Goal: Communication & Community: Connect with others

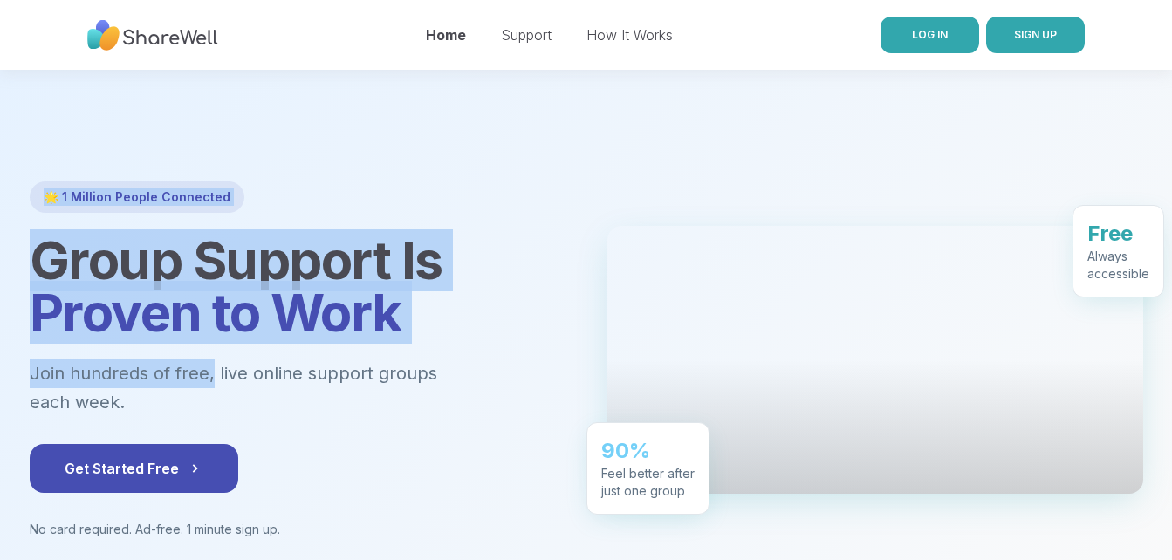
click at [930, 34] on span "LOG IN" at bounding box center [930, 34] width 36 height 13
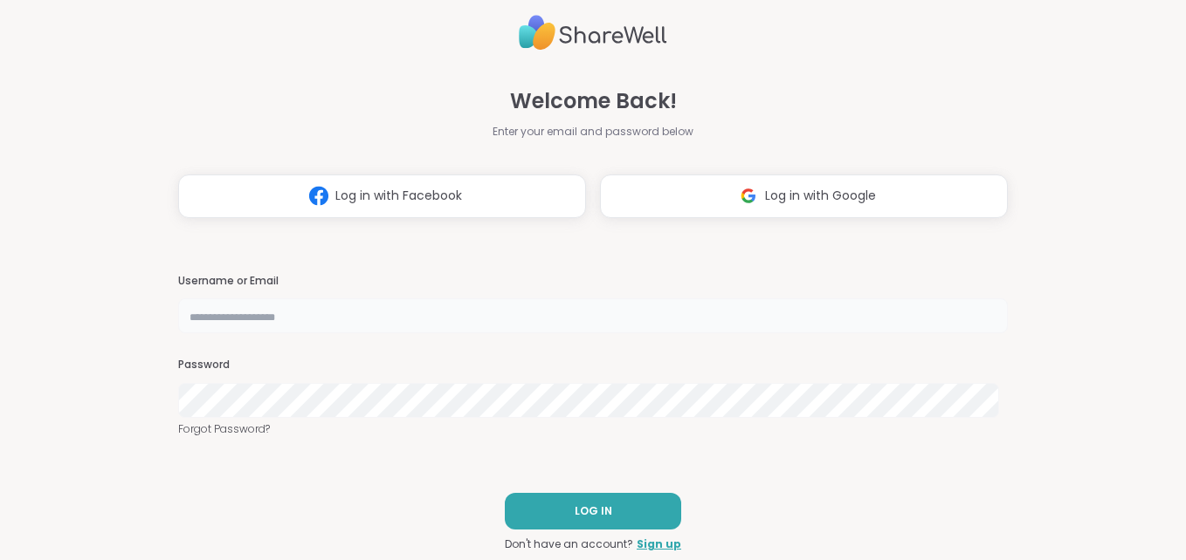
click at [423, 308] on input "text" at bounding box center [593, 316] width 830 height 35
type input "**********"
click at [558, 522] on button "LOG IN" at bounding box center [593, 511] width 176 height 37
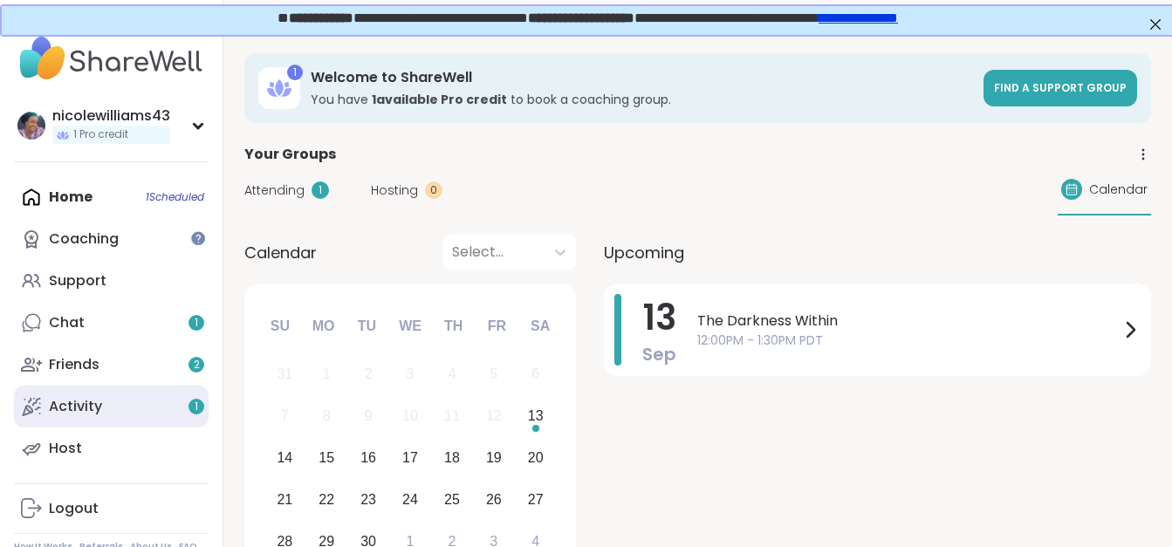
click at [89, 416] on div "Activity 1" at bounding box center [75, 406] width 53 height 19
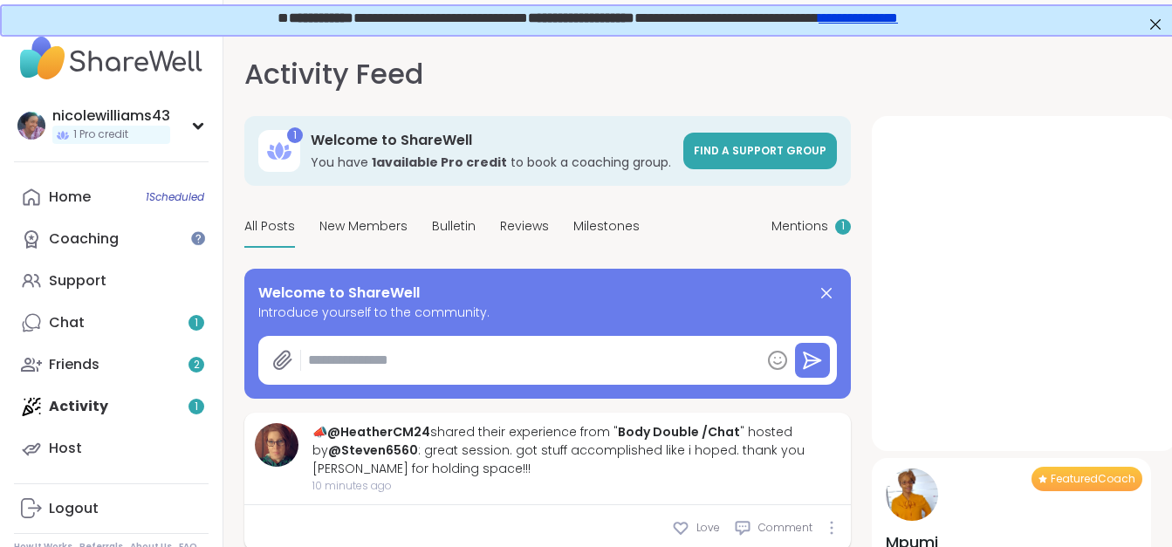
type textarea "*"
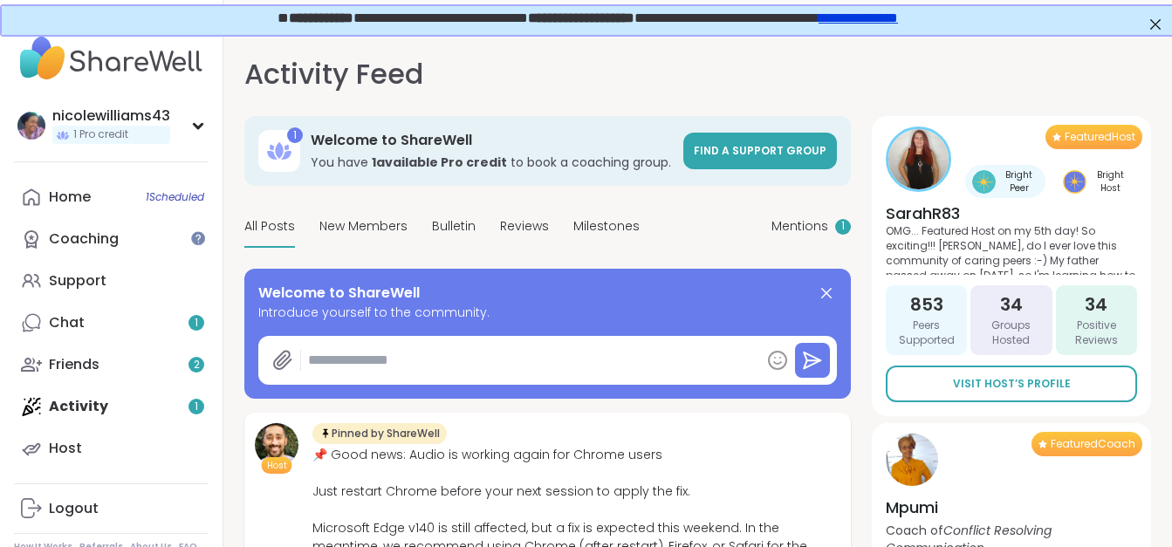
click at [89, 416] on div "Home 1 Scheduled Coaching Support Chat 1 Friends 2 Activity 1 Host" at bounding box center [111, 322] width 195 height 293
click at [74, 325] on div "Chat 1" at bounding box center [67, 322] width 36 height 19
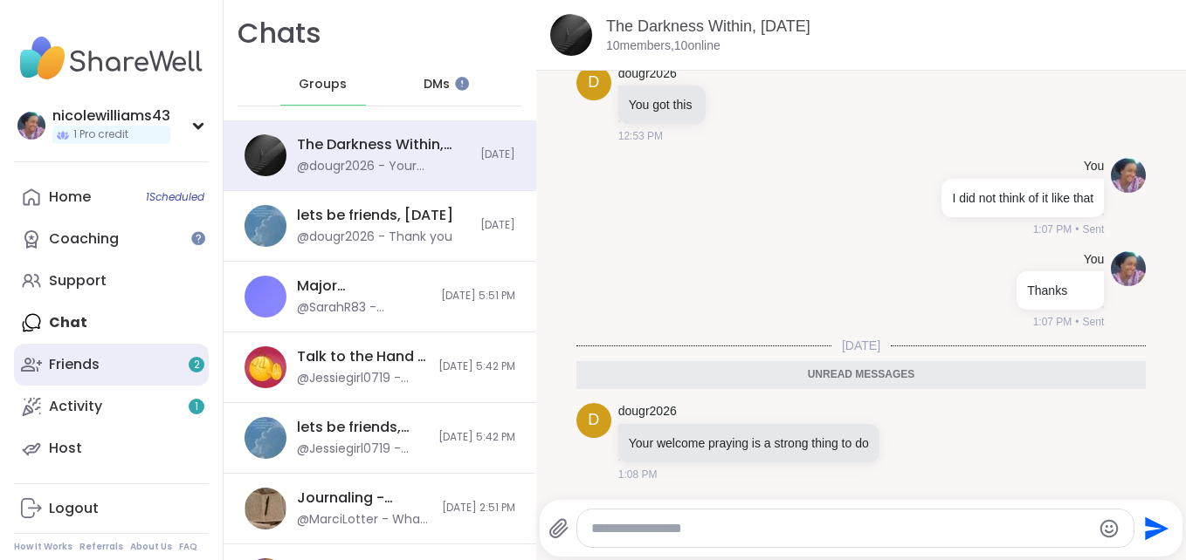
click at [88, 365] on div "Friends 2" at bounding box center [74, 364] width 51 height 19
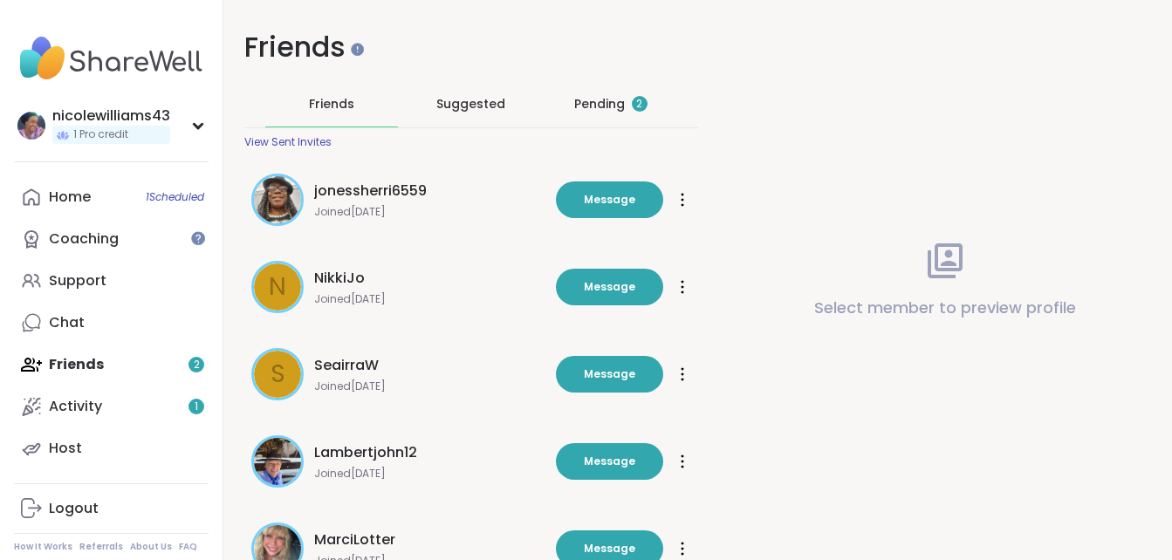
click at [595, 107] on div "Pending 2" at bounding box center [610, 103] width 73 height 17
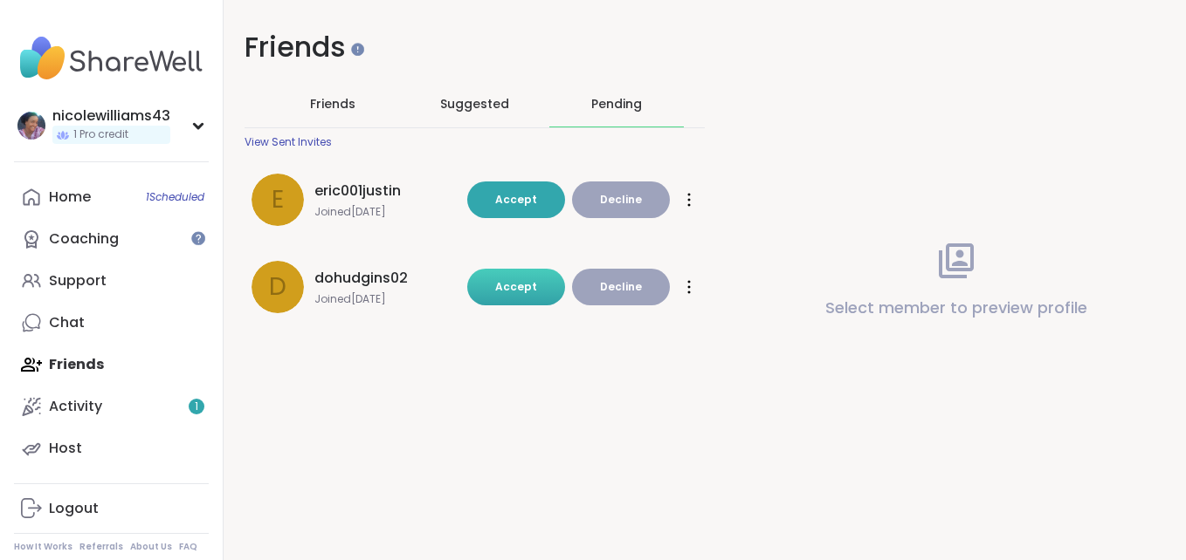
click at [494, 292] on button "Accept" at bounding box center [516, 287] width 98 height 37
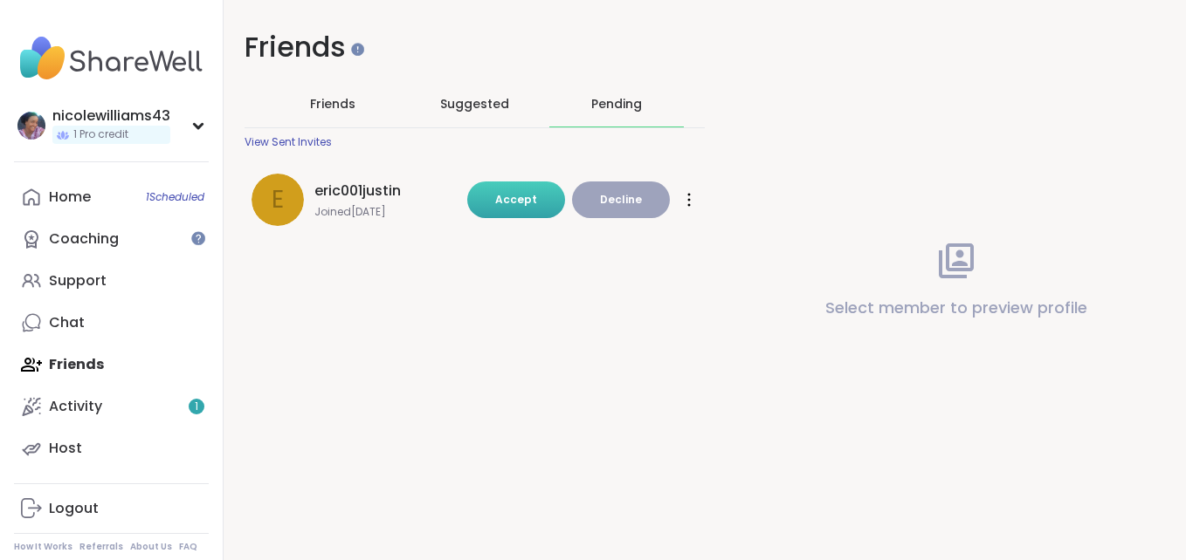
click at [505, 196] on span "Accept" at bounding box center [516, 199] width 42 height 15
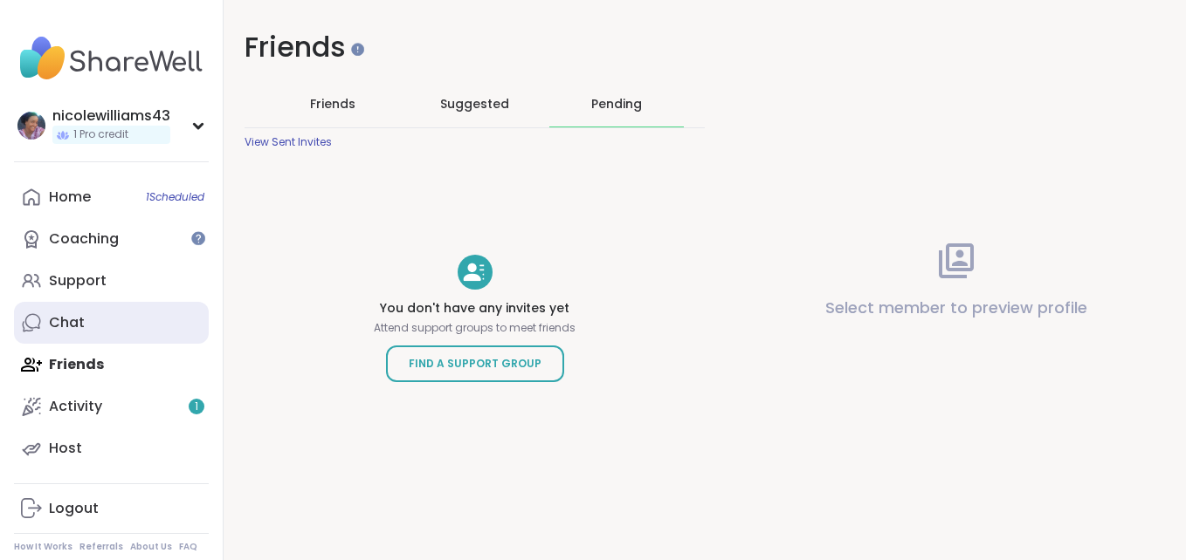
click at [86, 320] on link "Chat" at bounding box center [111, 323] width 195 height 42
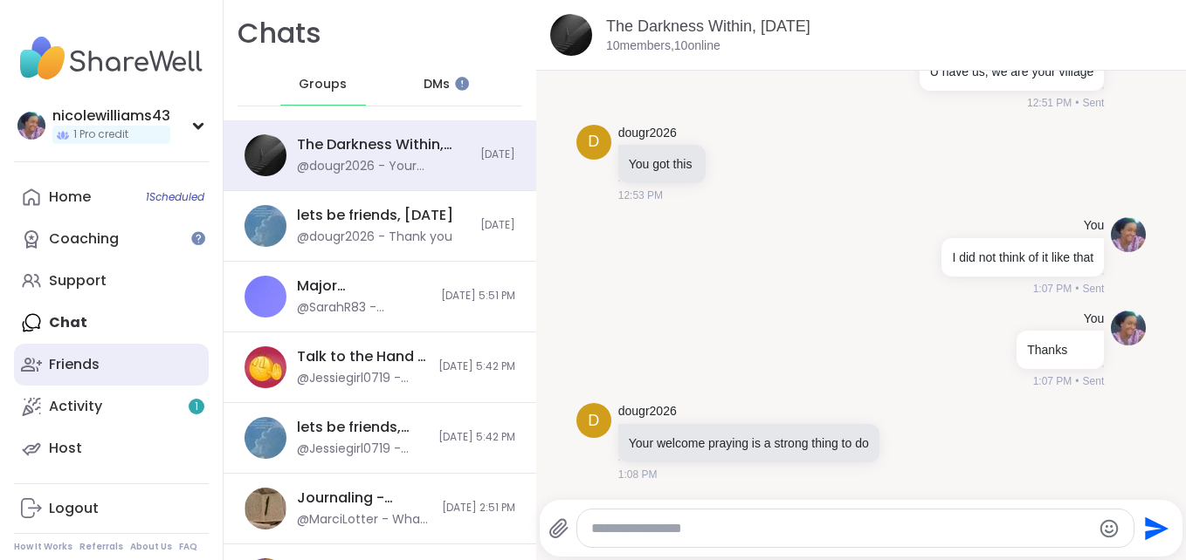
click at [99, 361] on div "Friends" at bounding box center [74, 364] width 51 height 19
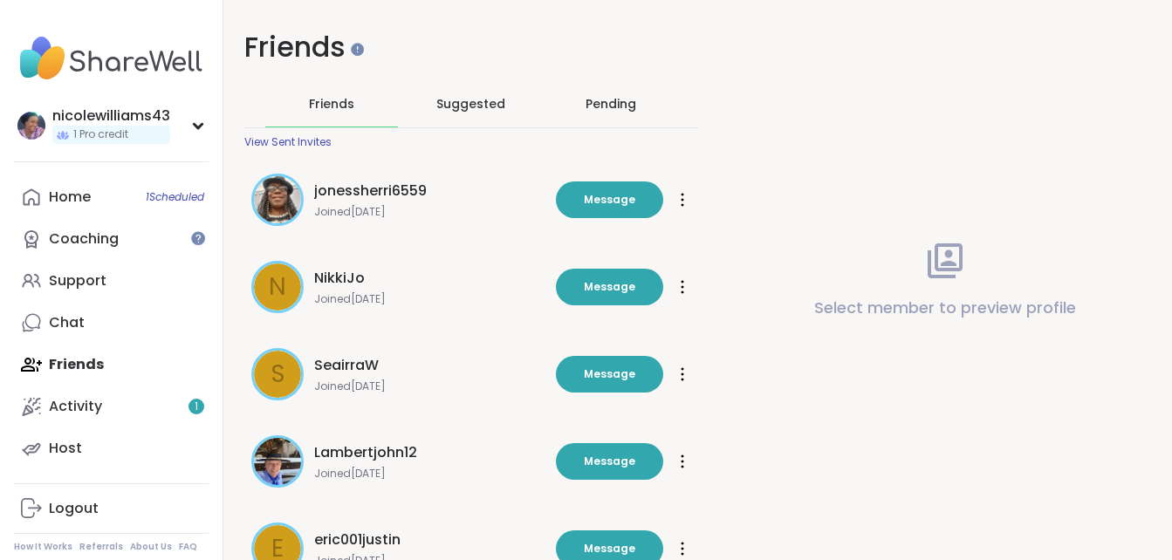
click at [608, 103] on div "Pending" at bounding box center [611, 103] width 51 height 17
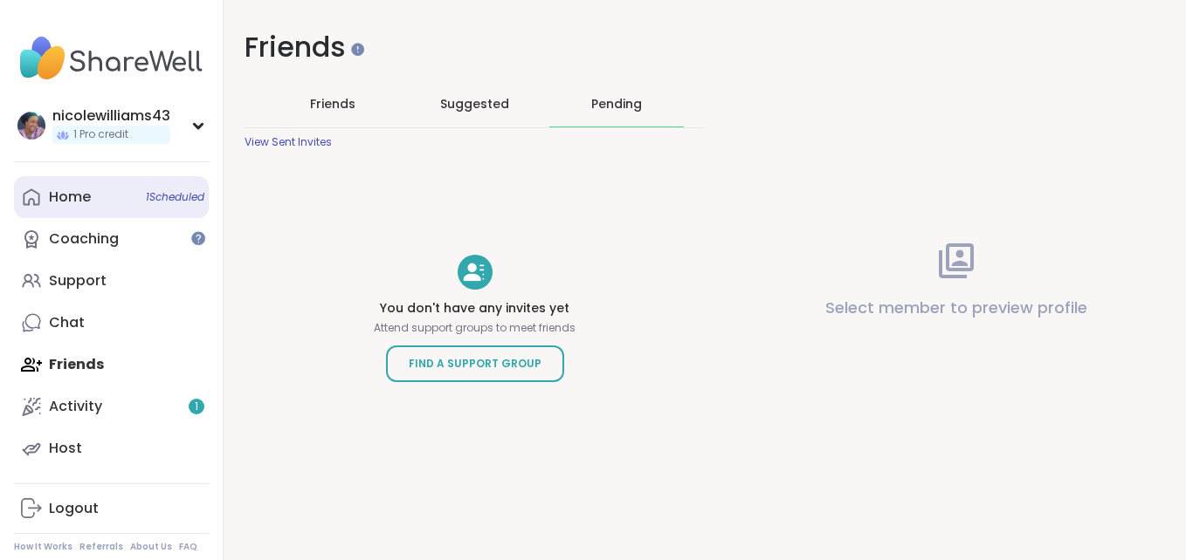
click at [50, 198] on div "Home 1 Scheduled" at bounding box center [70, 197] width 42 height 19
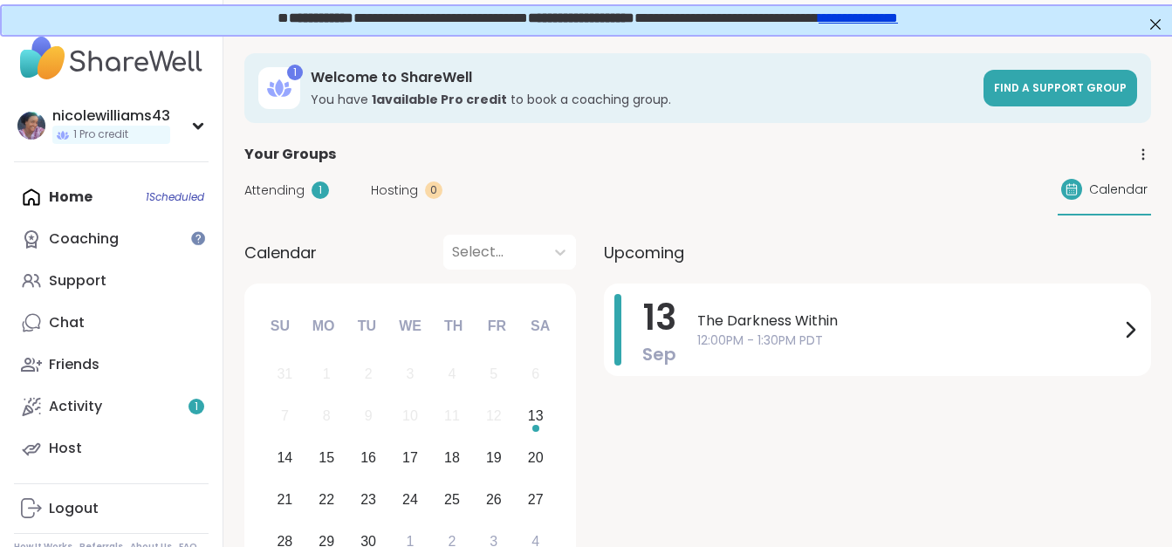
click at [41, 195] on div "Home 1 Scheduled Coaching Support Chat Friends Activity 1 Host" at bounding box center [111, 322] width 195 height 293
click at [65, 338] on link "Chat" at bounding box center [111, 323] width 195 height 42
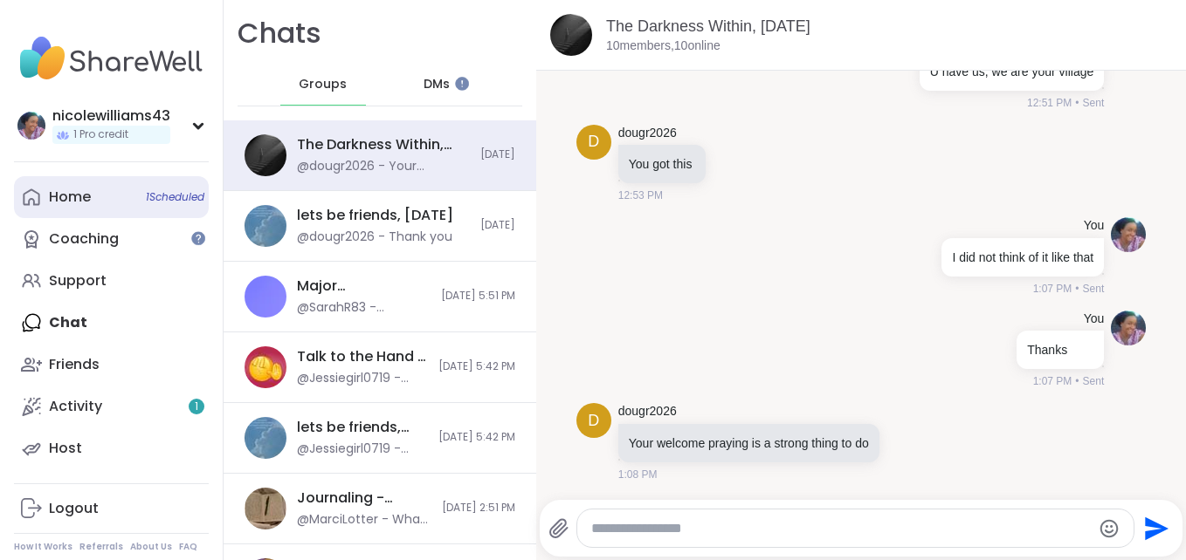
click at [60, 203] on div "Home 1 Scheduled" at bounding box center [70, 197] width 42 height 19
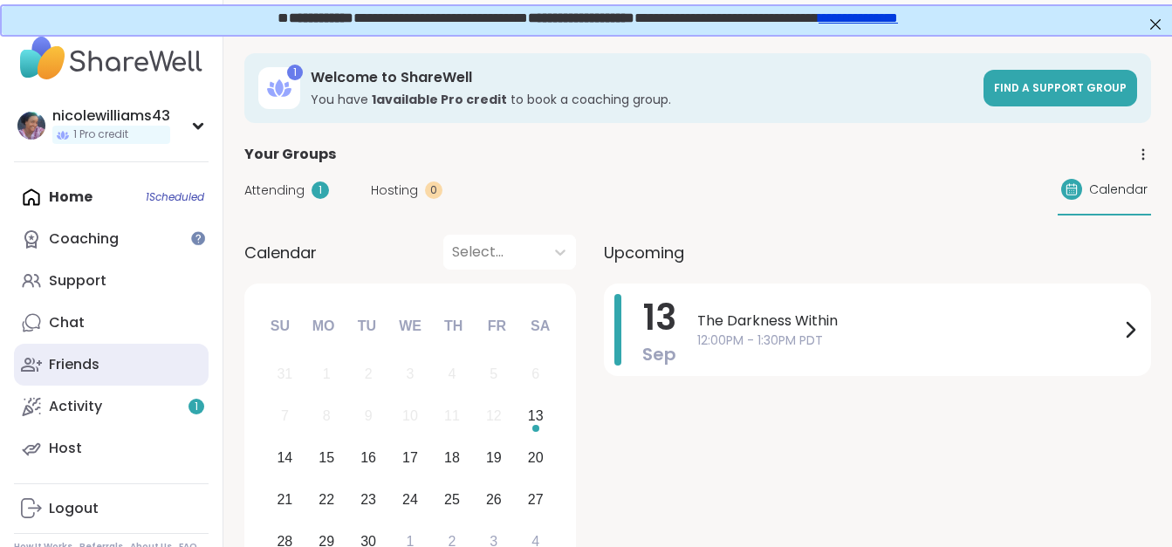
click at [75, 373] on div "Friends" at bounding box center [74, 364] width 51 height 19
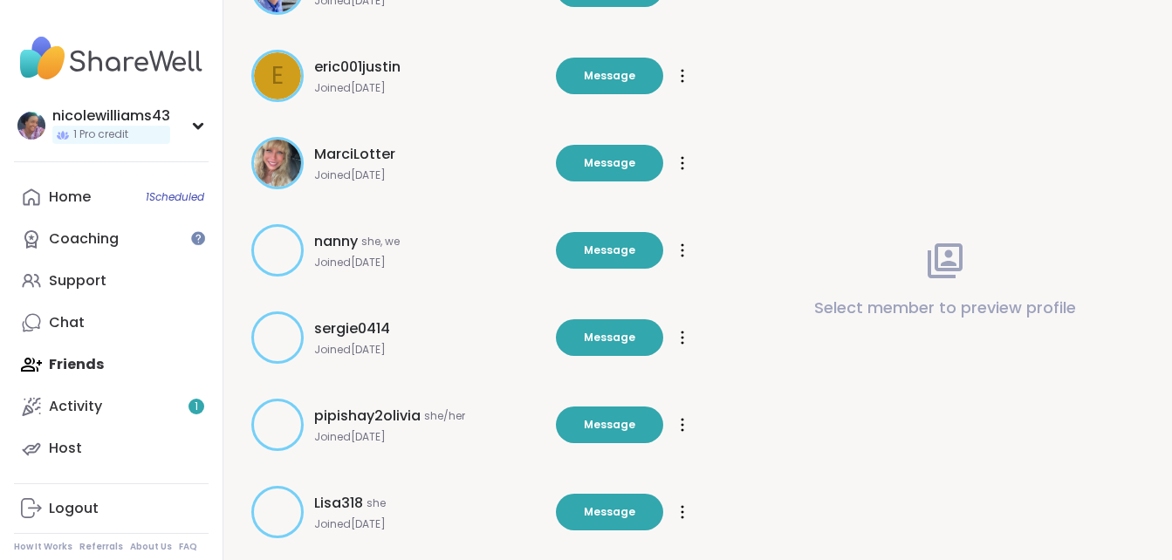
scroll to position [561, 0]
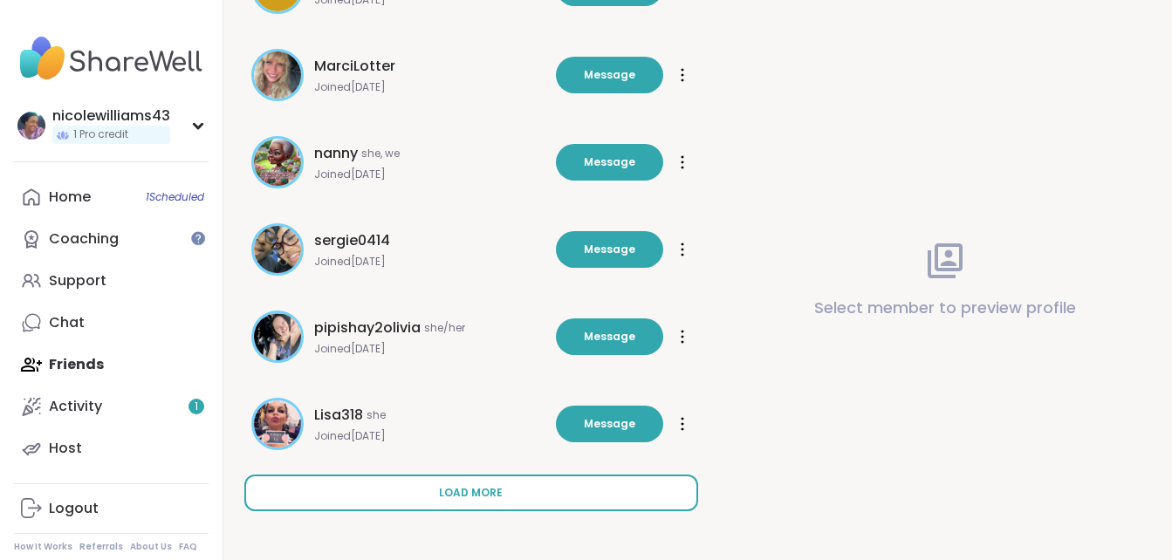
click at [509, 493] on button "Load more" at bounding box center [471, 493] width 454 height 37
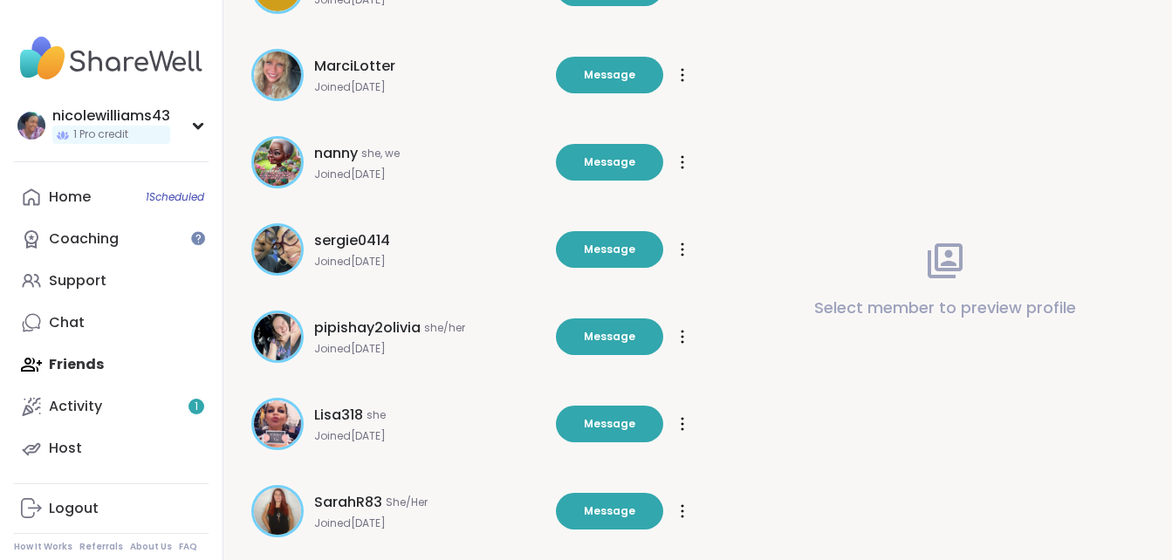
scroll to position [685, 0]
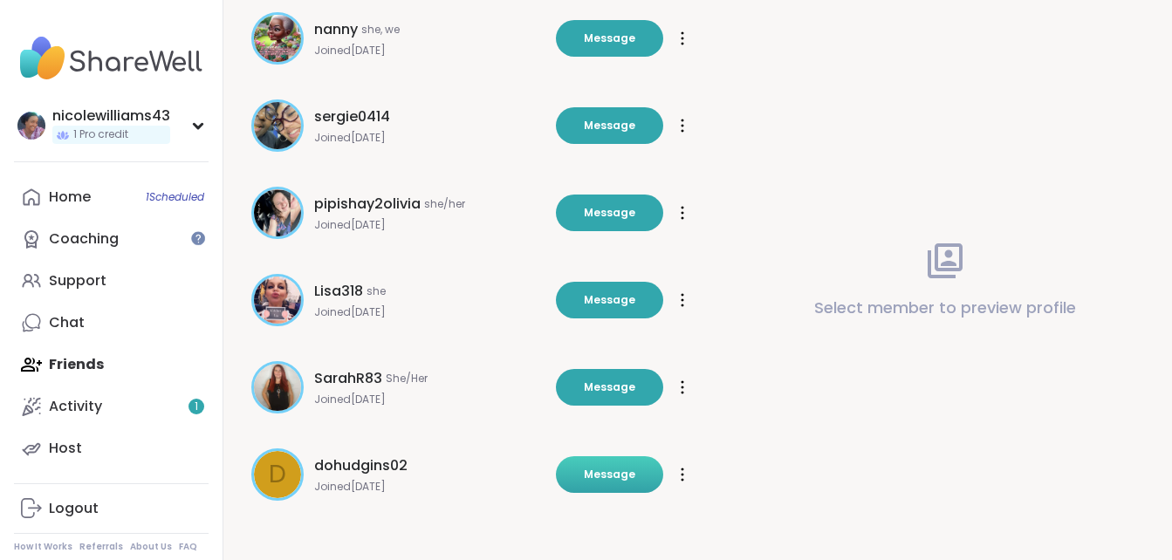
click at [603, 489] on button "Message" at bounding box center [609, 475] width 107 height 37
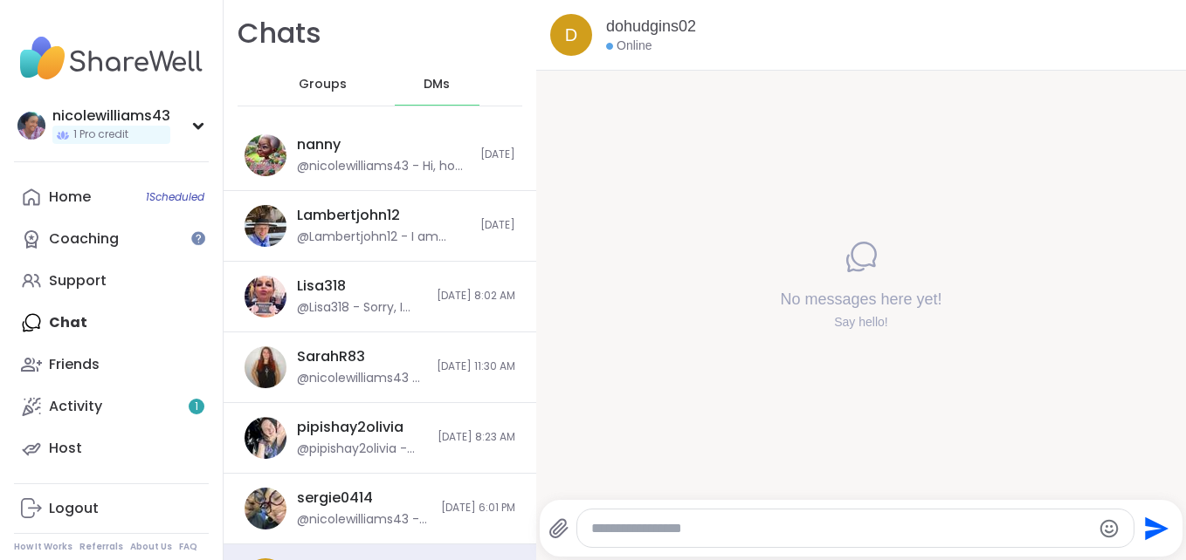
click at [680, 545] on div at bounding box center [855, 529] width 557 height 38
click at [669, 528] on textarea "Type your message" at bounding box center [840, 528] width 499 height 17
type textarea "*"
type textarea "**********"
click at [1140, 535] on icon "Send" at bounding box center [1154, 529] width 28 height 28
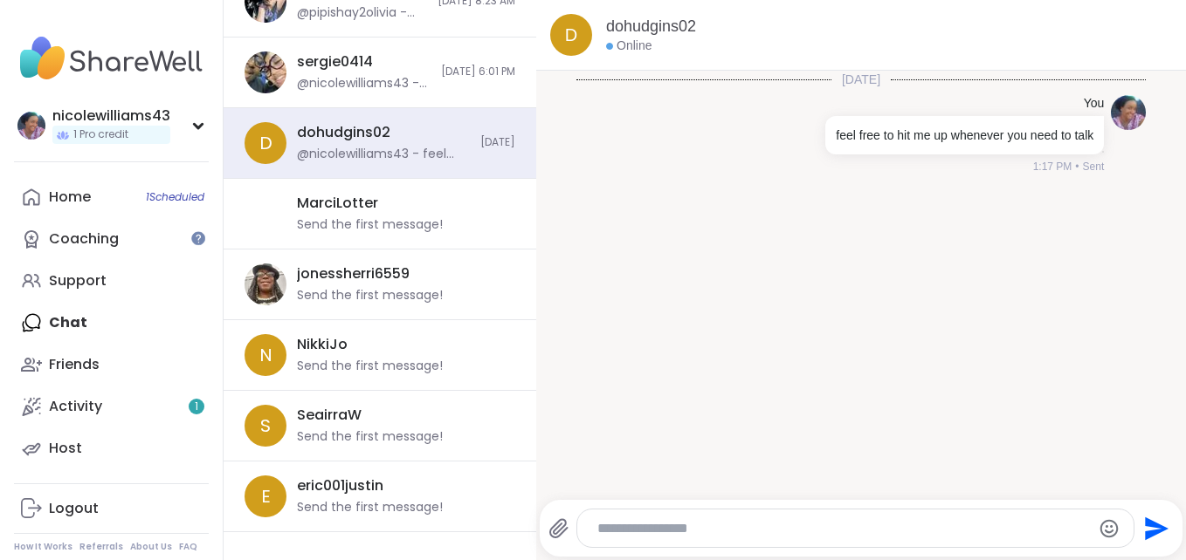
scroll to position [452, 0]
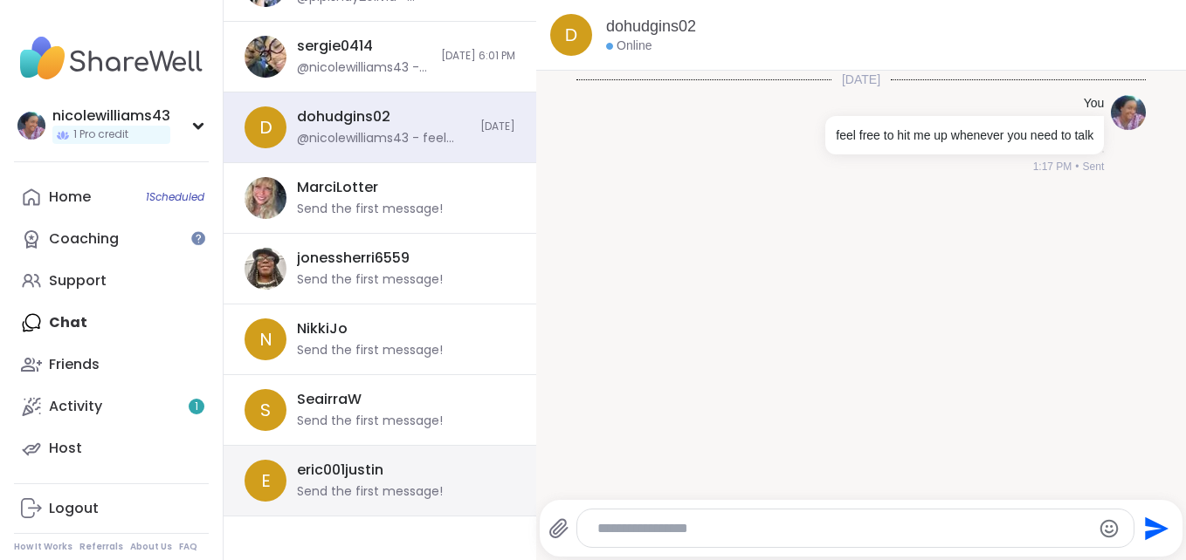
click at [372, 484] on div "Send the first message!" at bounding box center [370, 492] width 146 height 17
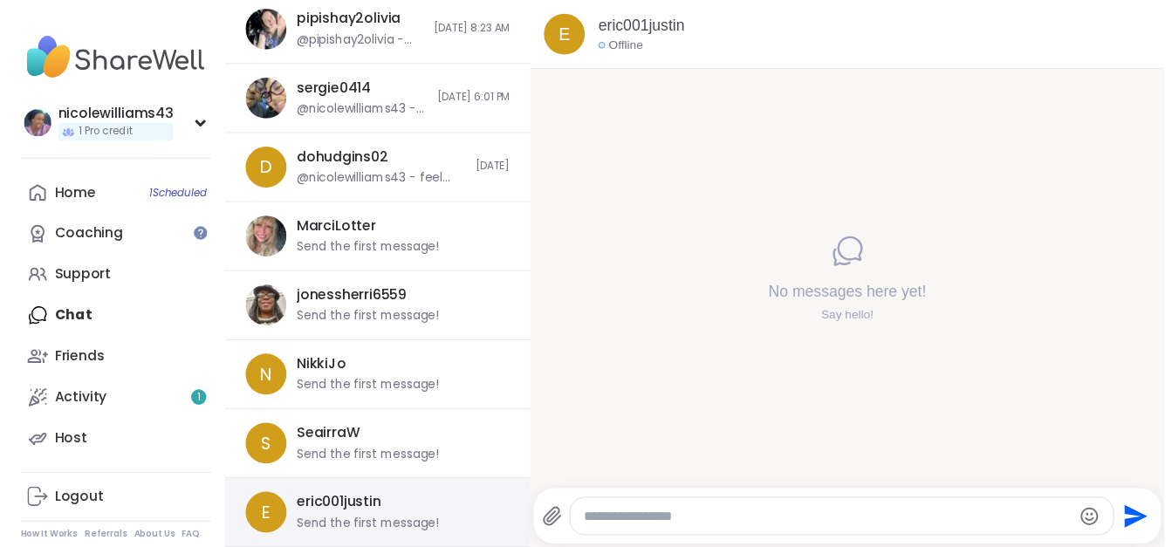
scroll to position [409, 0]
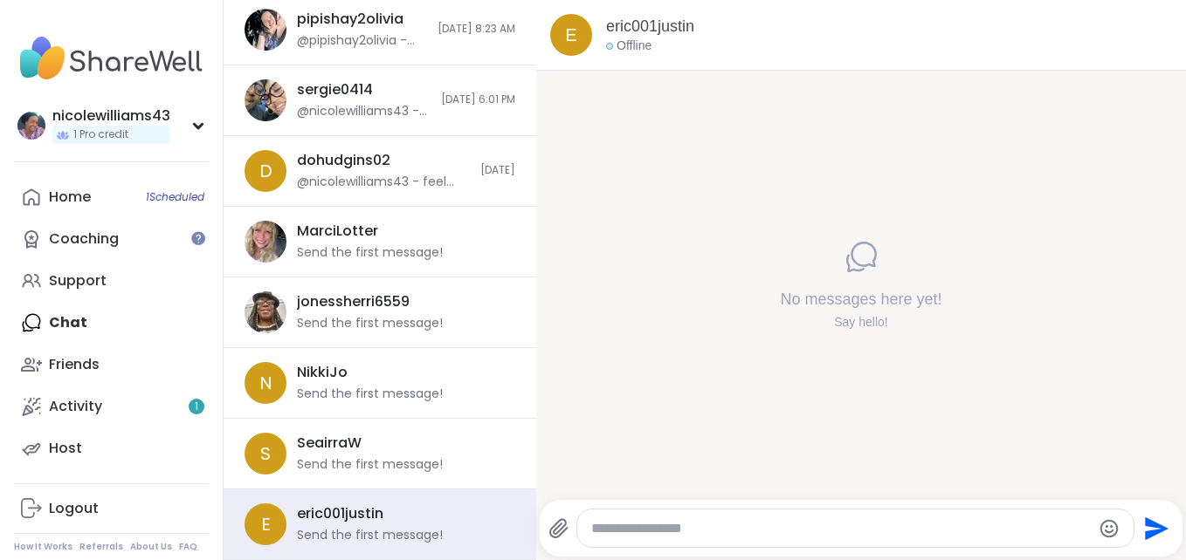
click at [679, 527] on textarea "Type your message" at bounding box center [840, 528] width 499 height 17
type textarea "**"
click at [1145, 531] on icon "Send" at bounding box center [1157, 529] width 24 height 24
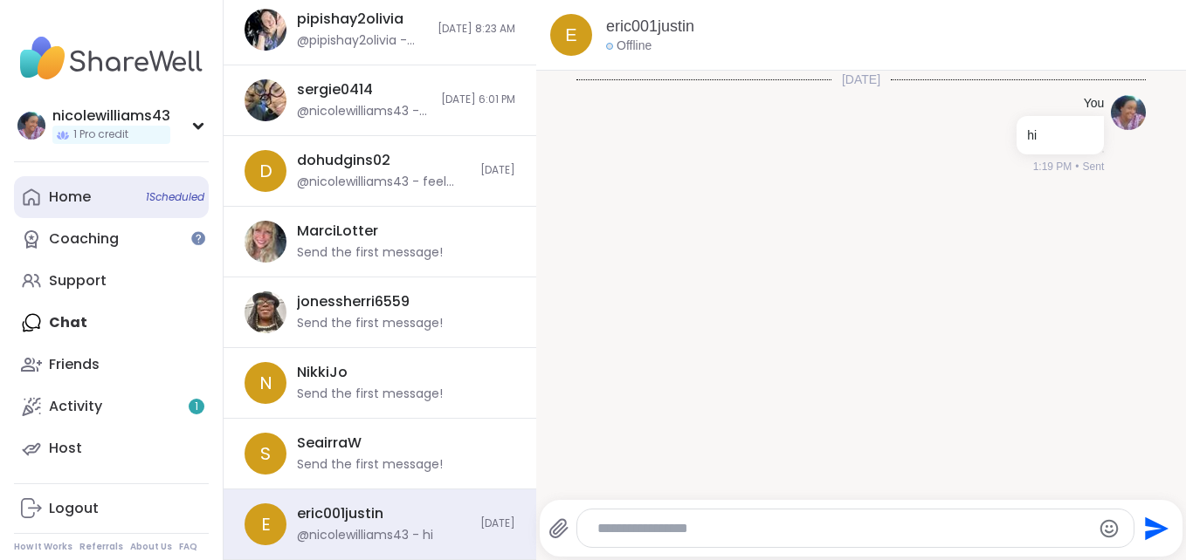
click at [78, 195] on div "Home 1 Scheduled" at bounding box center [70, 197] width 42 height 19
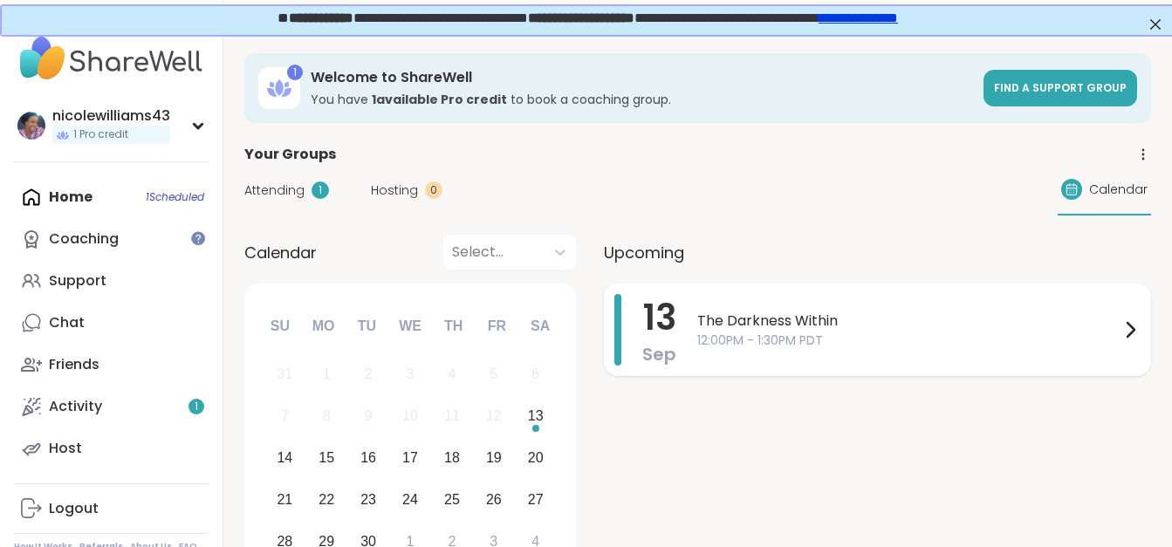
click at [716, 322] on span "The Darkness Within" at bounding box center [909, 321] width 423 height 21
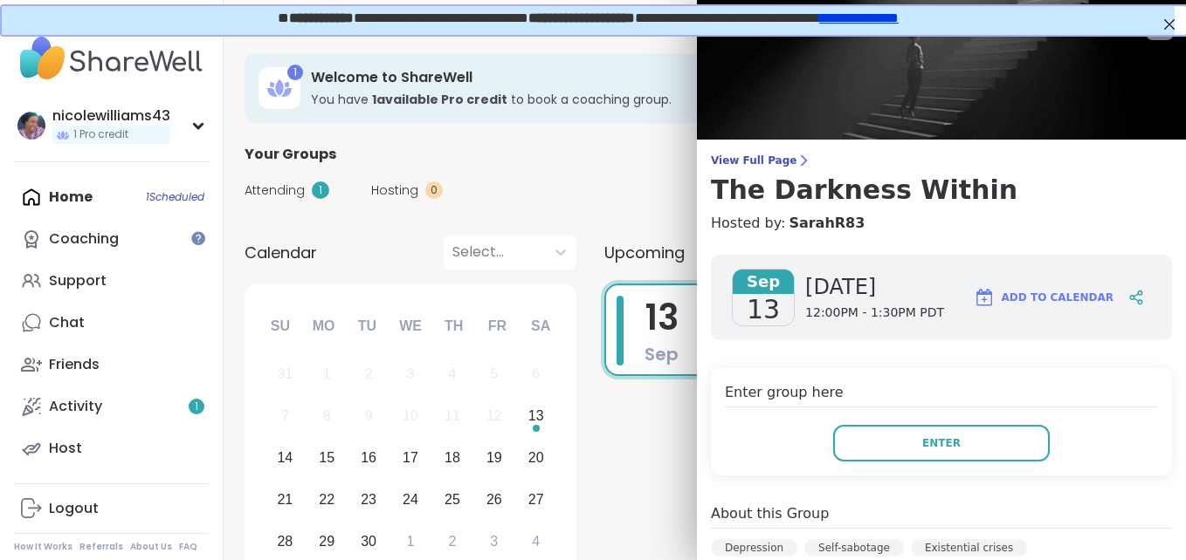
click at [716, 322] on div "[DATE] [DATE] 12:00PM - 1:30PM PDT Add to Calendar" at bounding box center [941, 298] width 461 height 86
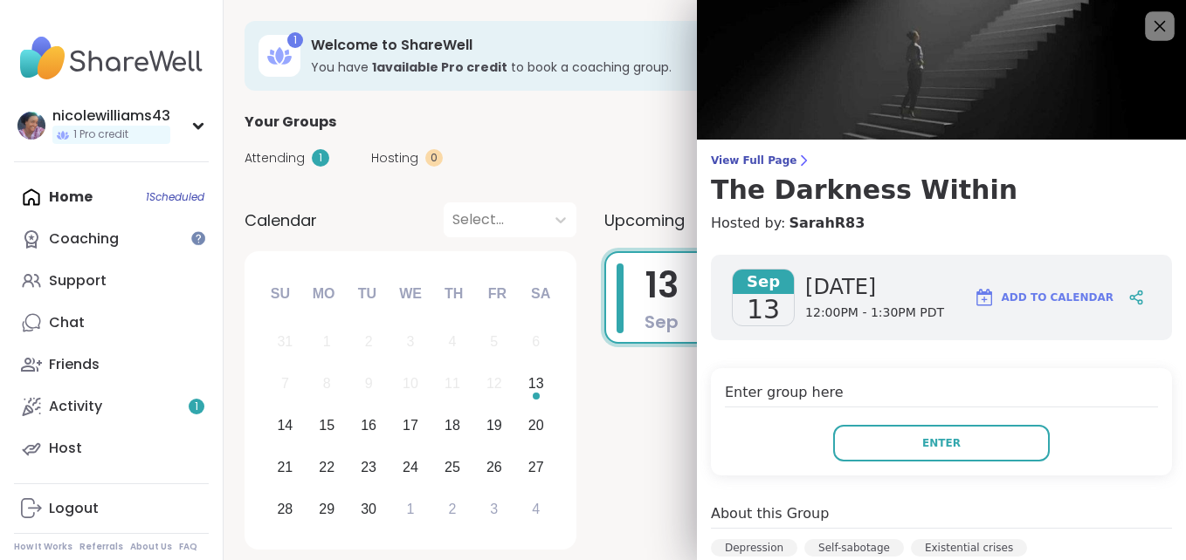
click at [1148, 36] on icon at bounding box center [1159, 26] width 22 height 22
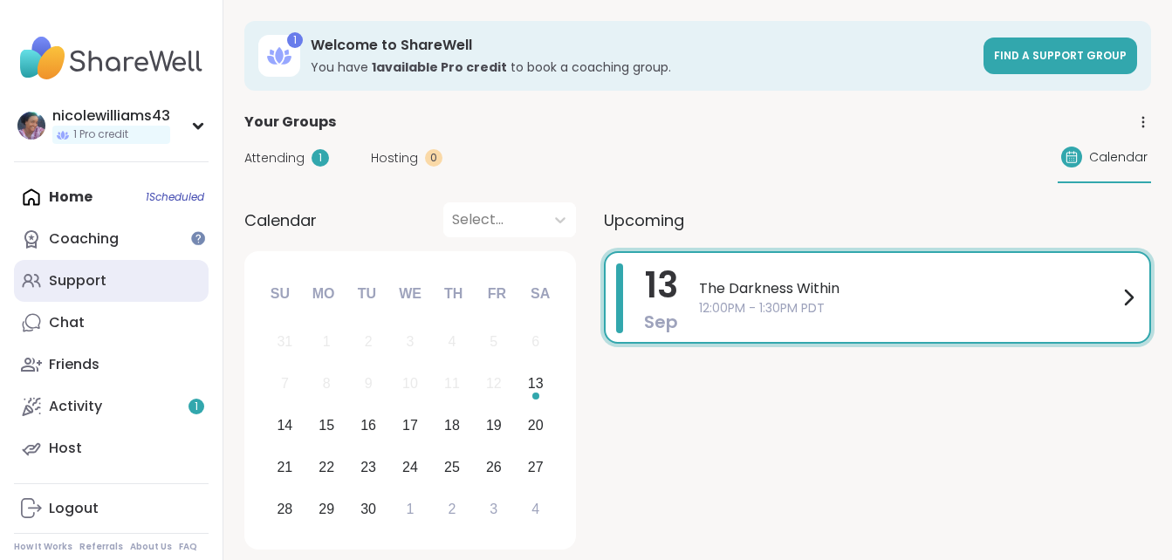
click at [123, 286] on link "Support" at bounding box center [111, 281] width 195 height 42
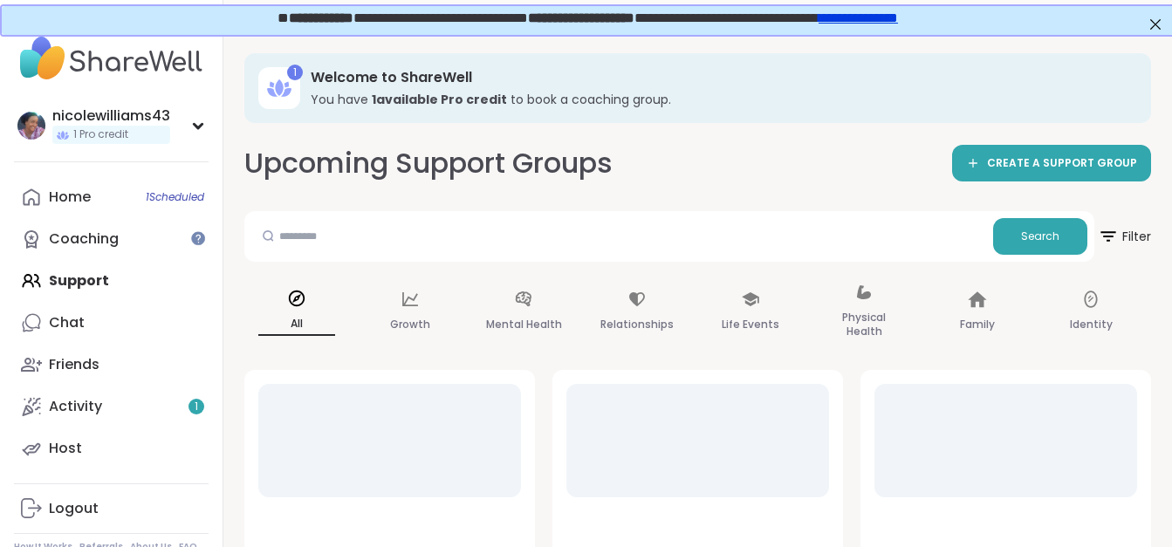
click at [123, 286] on div "Home 1 Scheduled Coaching Support Chat Friends Activity 1 Host" at bounding box center [111, 322] width 195 height 293
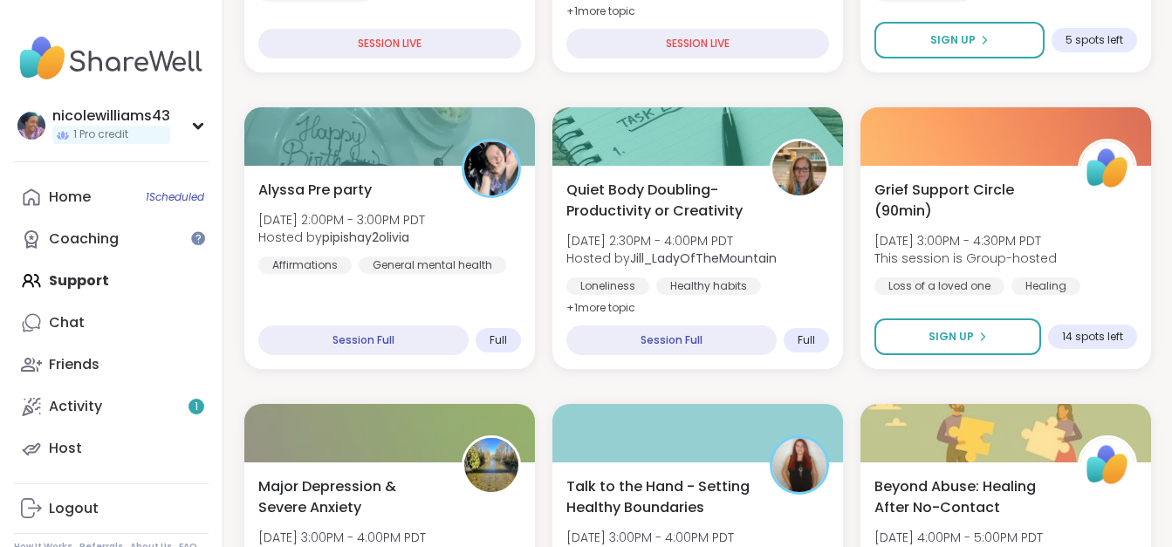
scroll to position [738, 0]
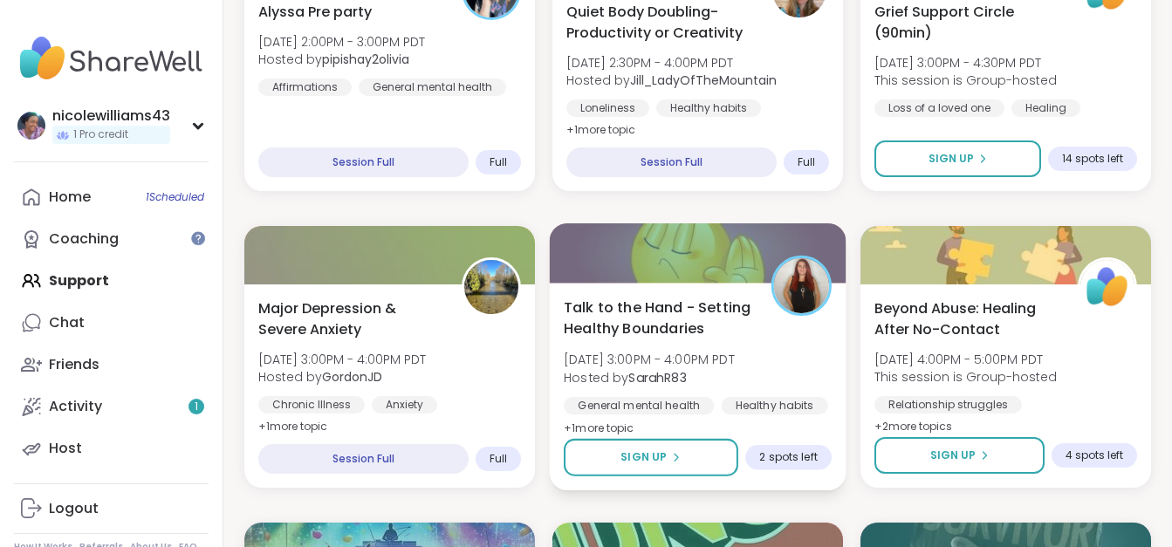
click at [672, 315] on span "Talk to the Hand - Setting Healthy Boundaries" at bounding box center [658, 318] width 188 height 43
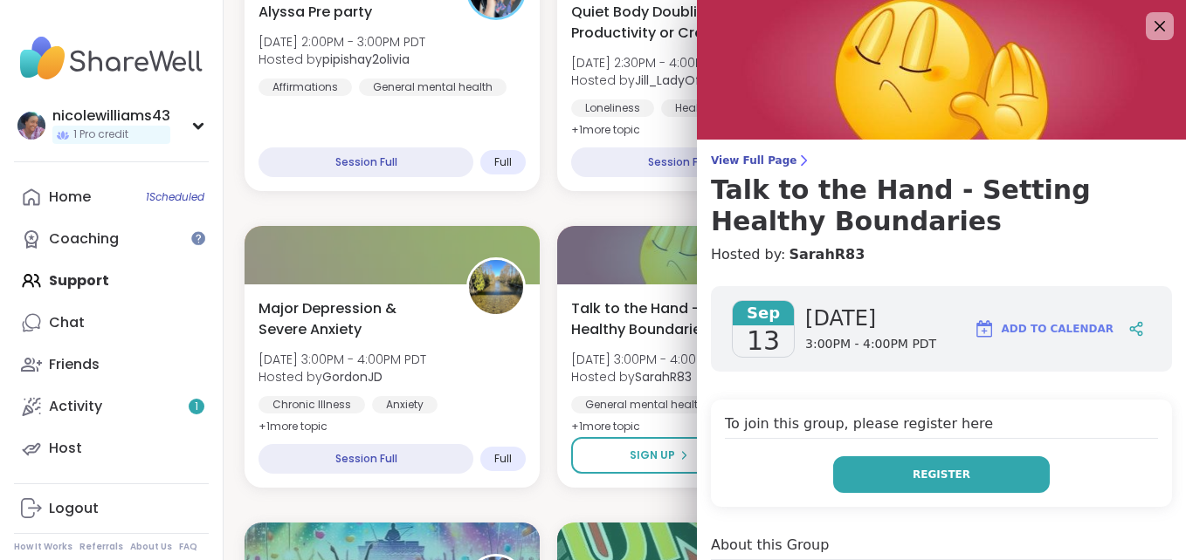
click at [951, 470] on button "Register" at bounding box center [941, 475] width 217 height 37
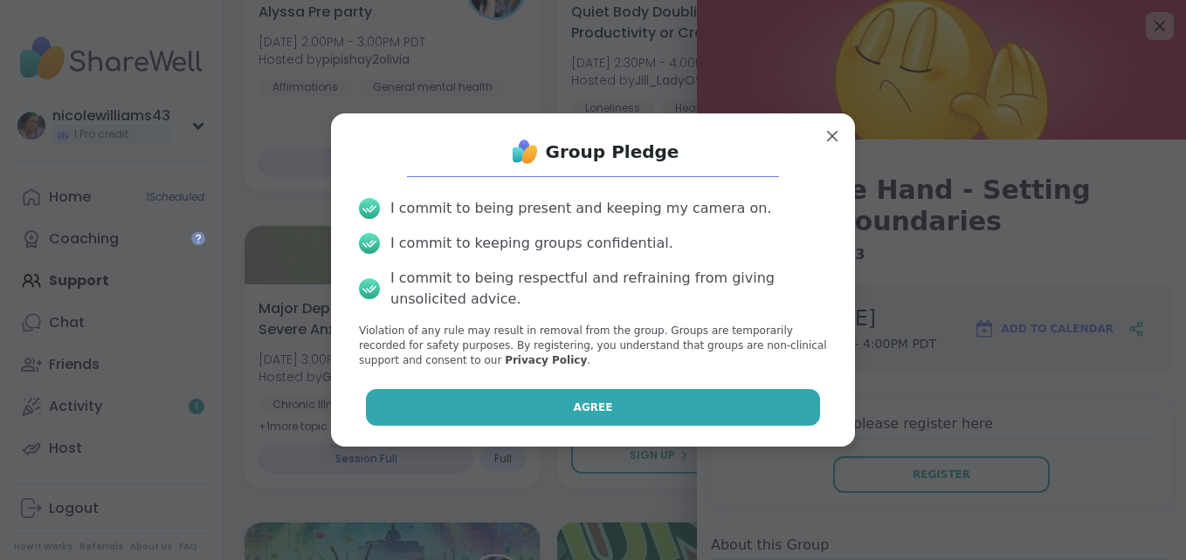
click at [608, 418] on button "Agree" at bounding box center [593, 407] width 455 height 37
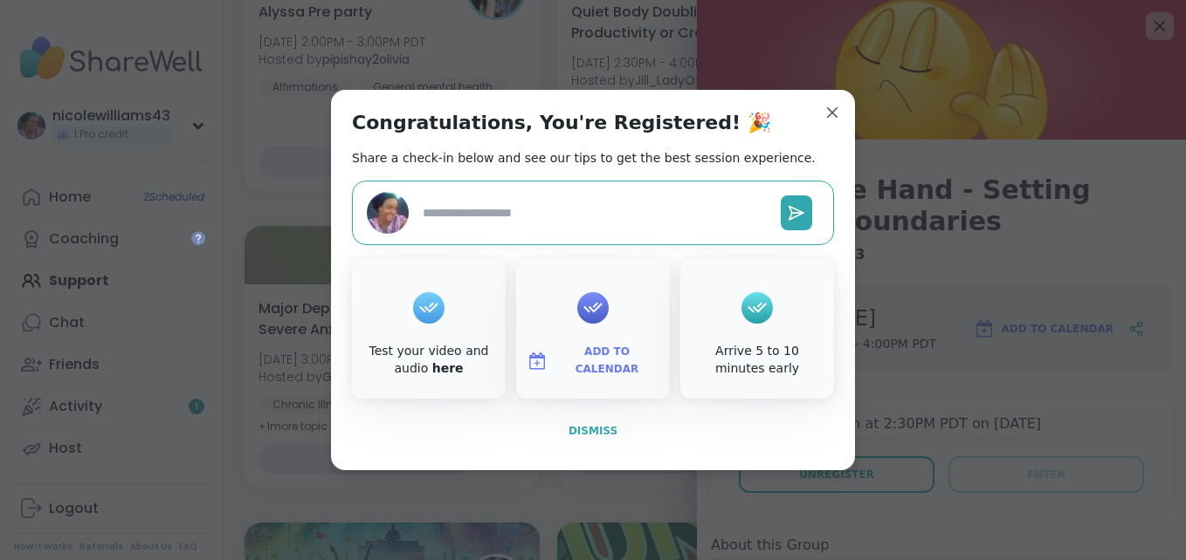
click at [595, 432] on span "Dismiss" at bounding box center [592, 431] width 49 height 12
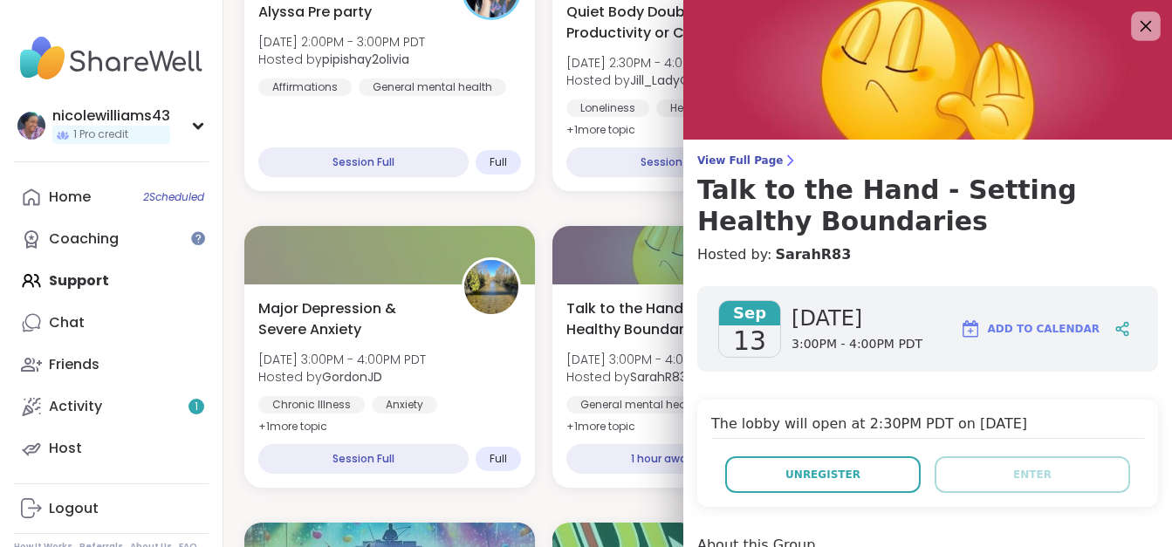
click at [1135, 24] on icon at bounding box center [1146, 26] width 22 height 22
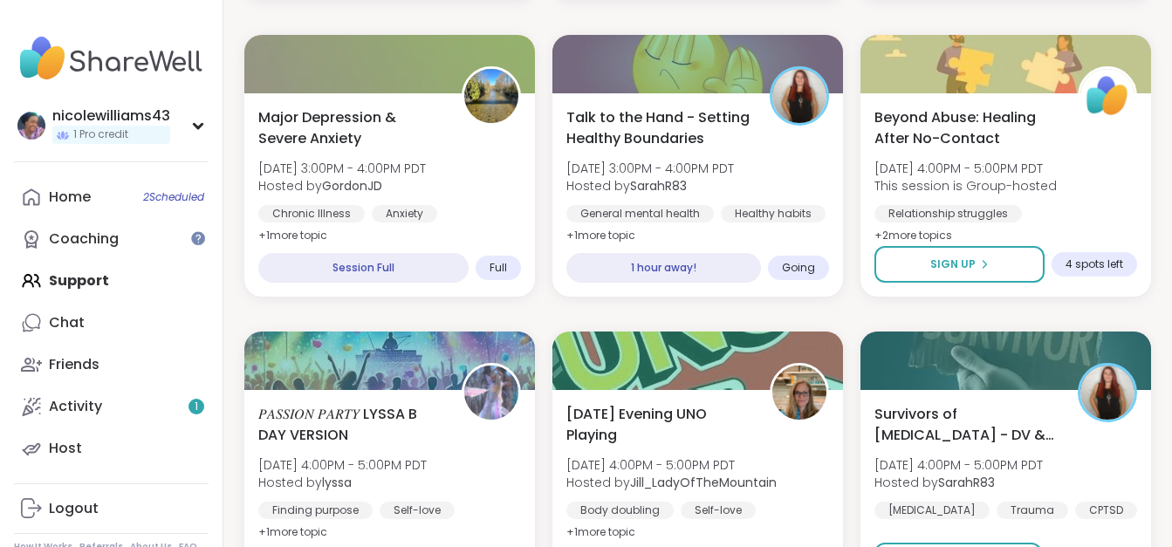
scroll to position [1065, 0]
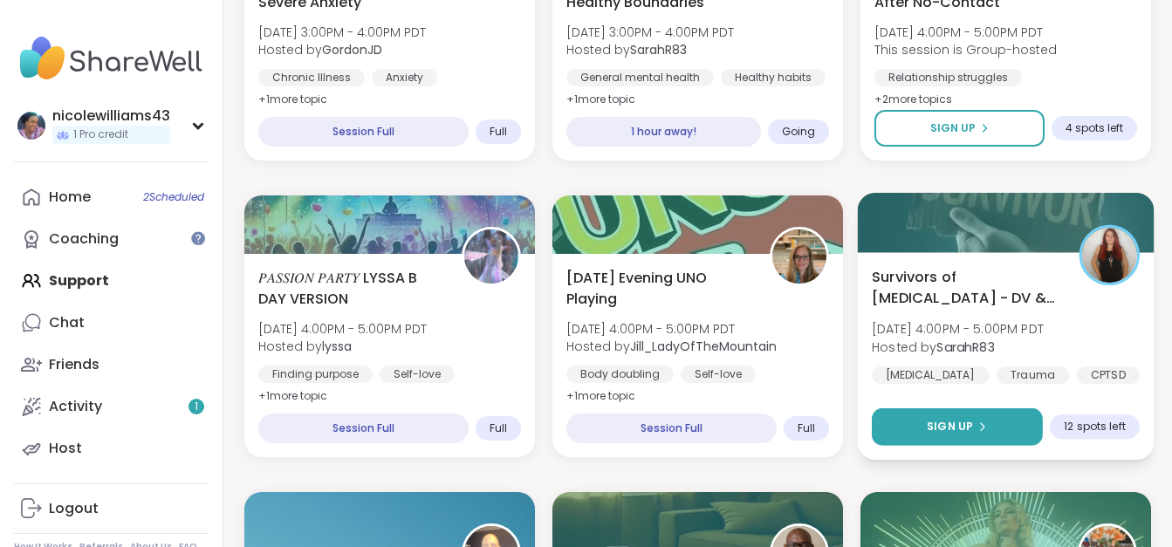
click at [953, 434] on span "Sign Up" at bounding box center [950, 427] width 46 height 16
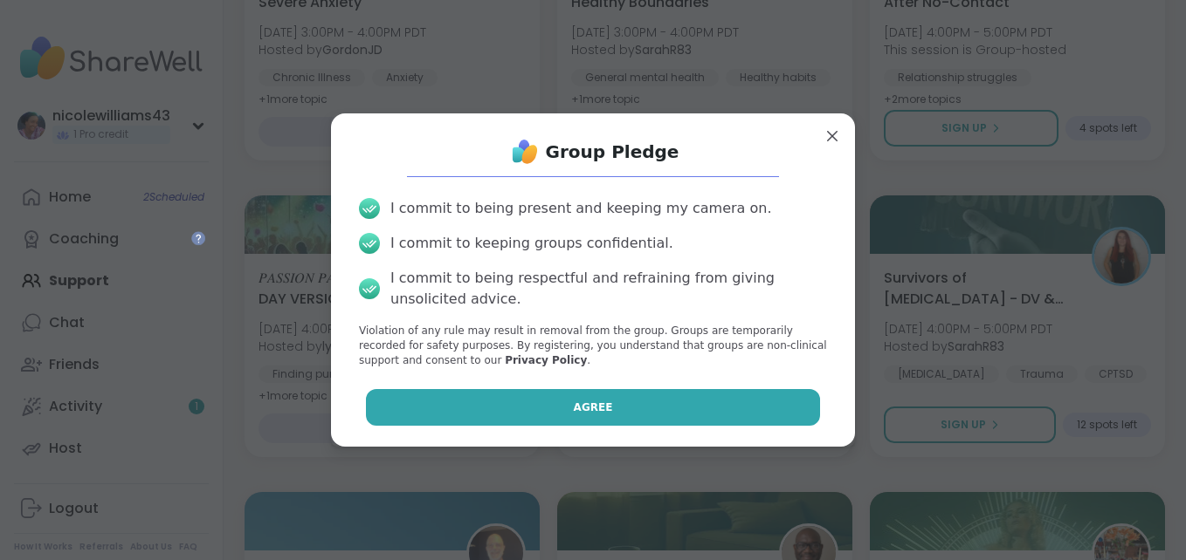
click at [727, 400] on button "Agree" at bounding box center [593, 407] width 455 height 37
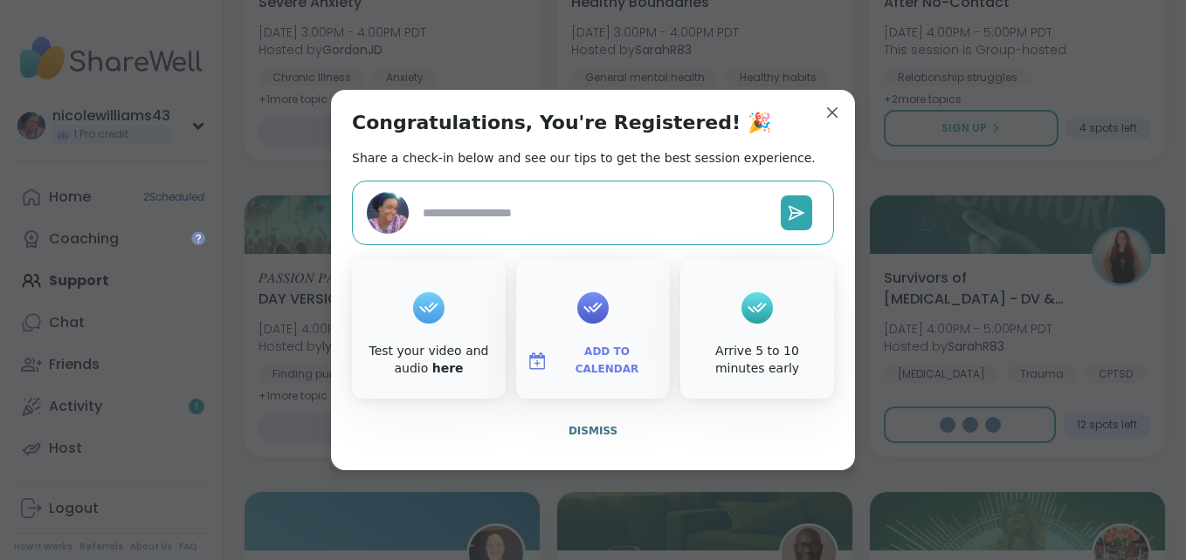
type textarea "*"
click at [588, 438] on span "Dismiss" at bounding box center [592, 431] width 49 height 16
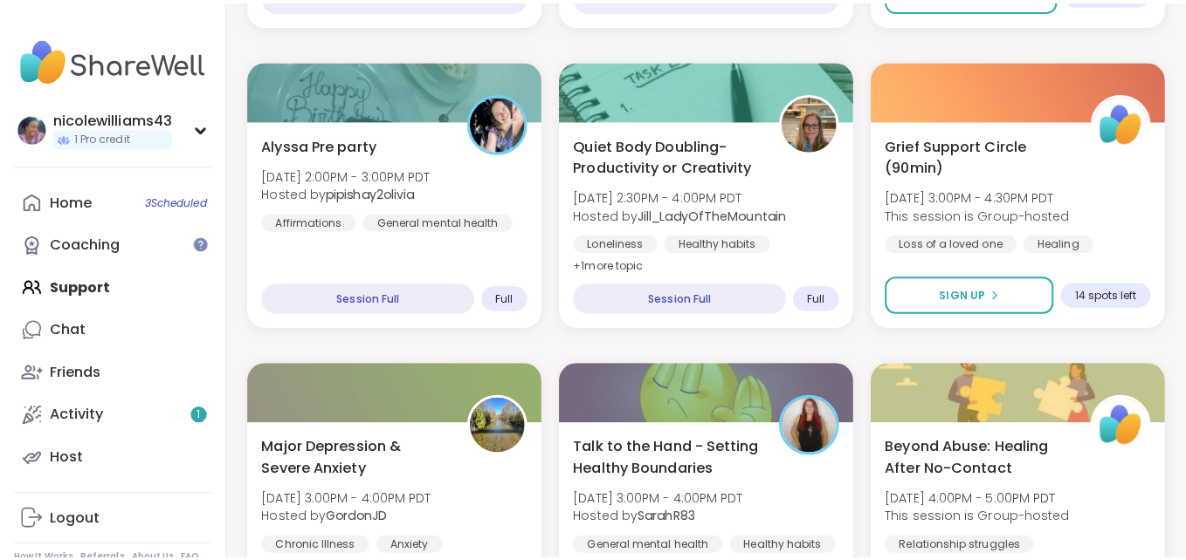
scroll to position [670, 0]
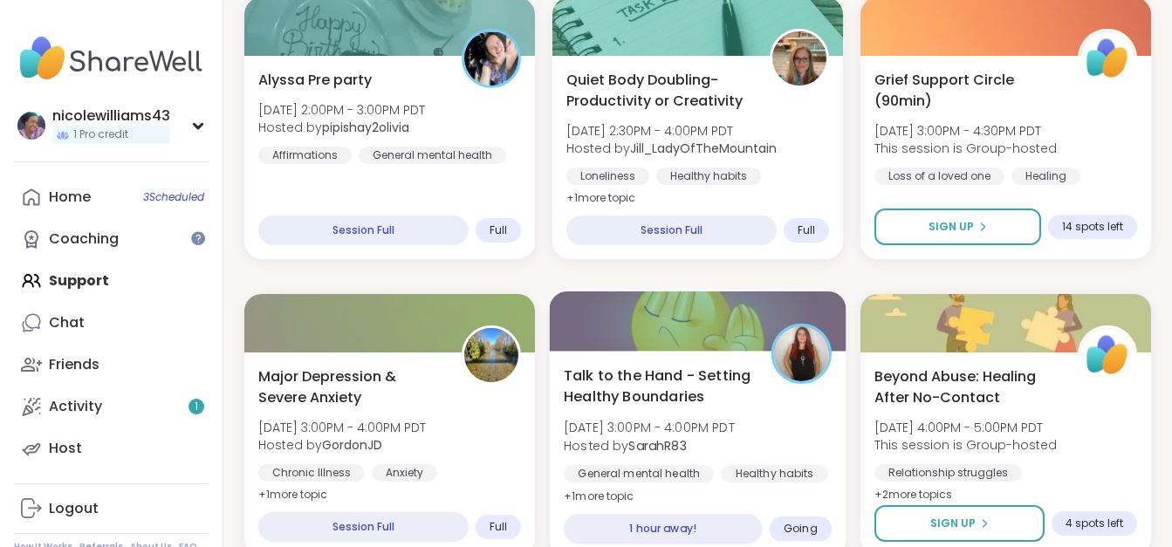
click at [694, 379] on span "Talk to the Hand - Setting Healthy Boundaries" at bounding box center [658, 386] width 188 height 43
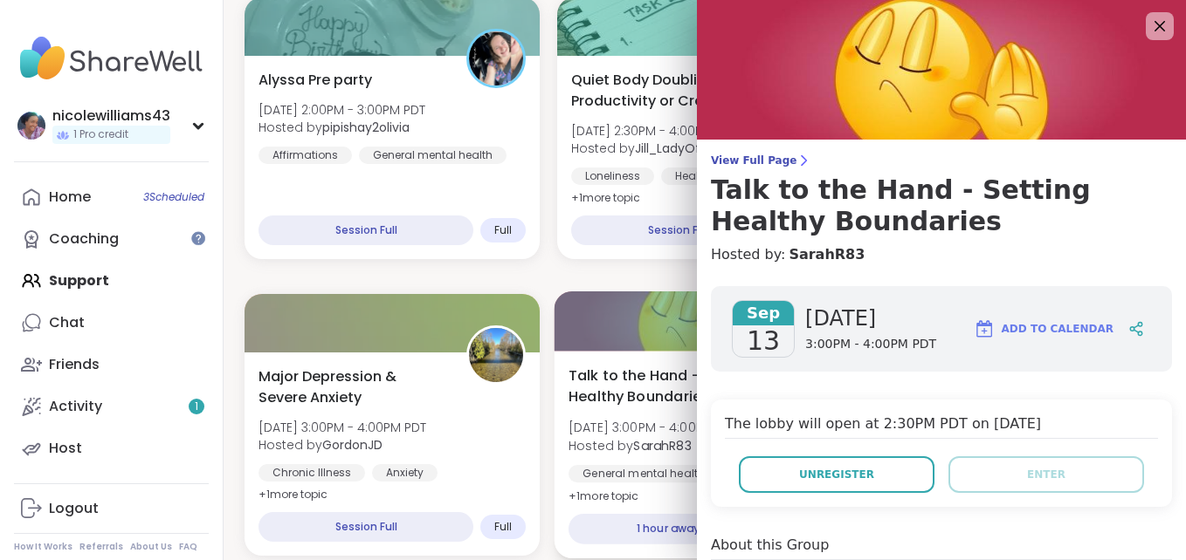
click at [624, 384] on span "Talk to the Hand - Setting Healthy Boundaries" at bounding box center [664, 386] width 192 height 43
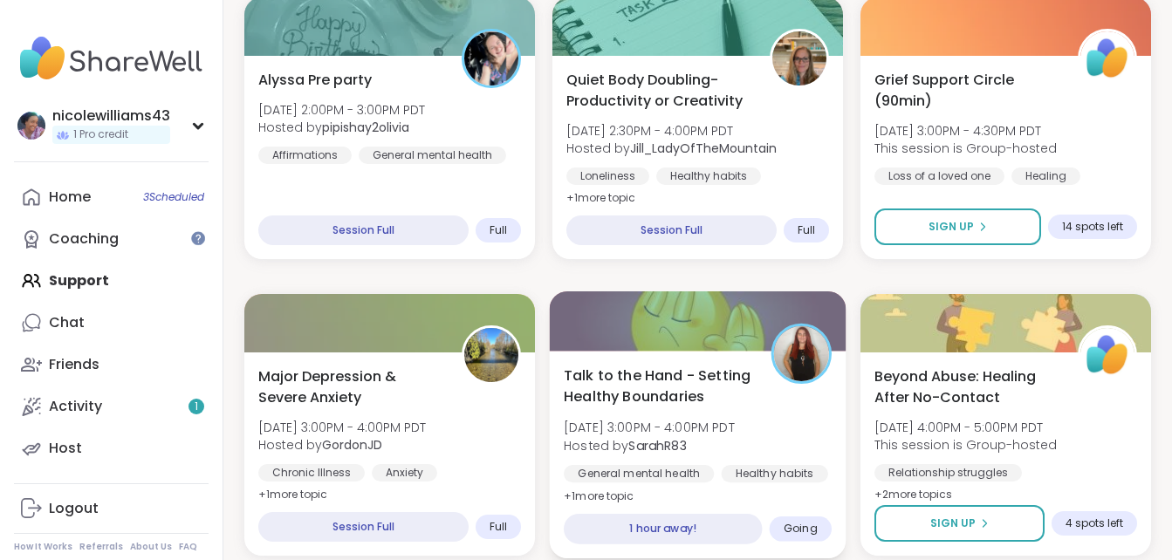
click at [649, 391] on span "Talk to the Hand - Setting Healthy Boundaries" at bounding box center [658, 386] width 188 height 43
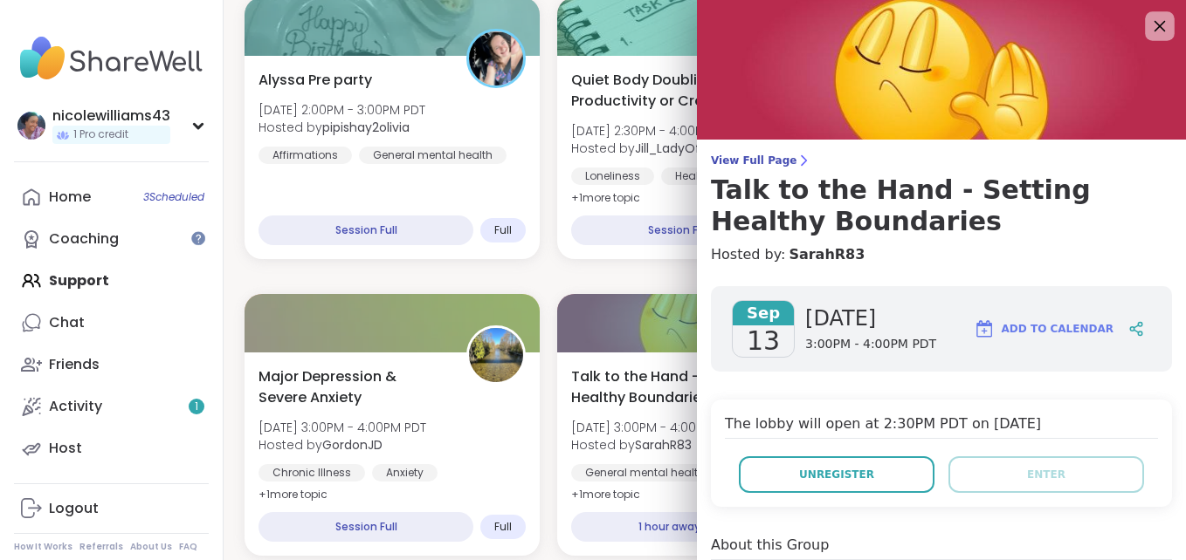
click at [1154, 29] on icon at bounding box center [1159, 26] width 11 height 11
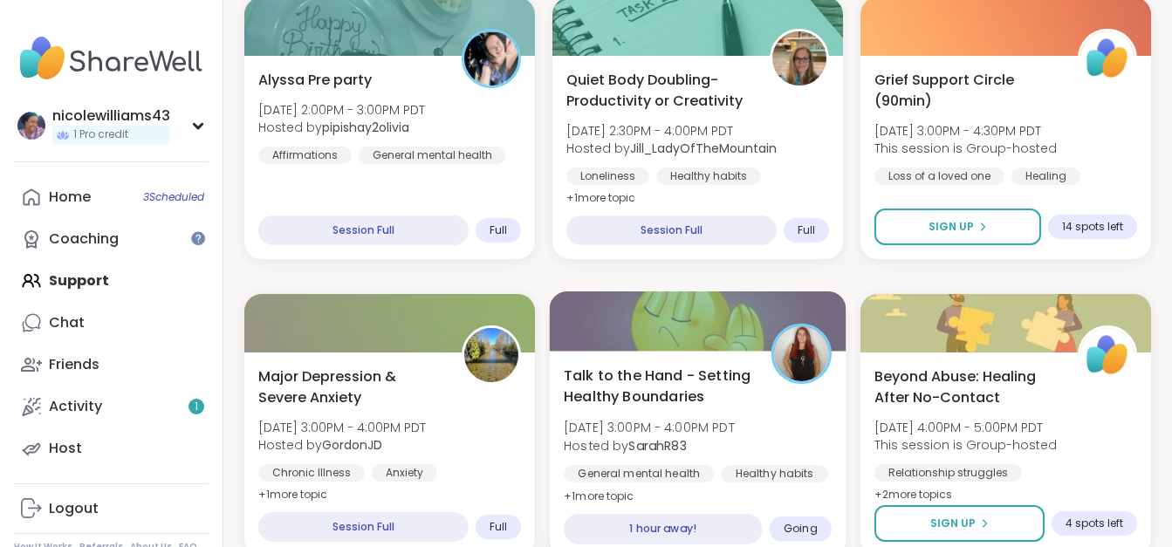
click at [609, 372] on span "Talk to the Hand - Setting Healthy Boundaries" at bounding box center [658, 386] width 188 height 43
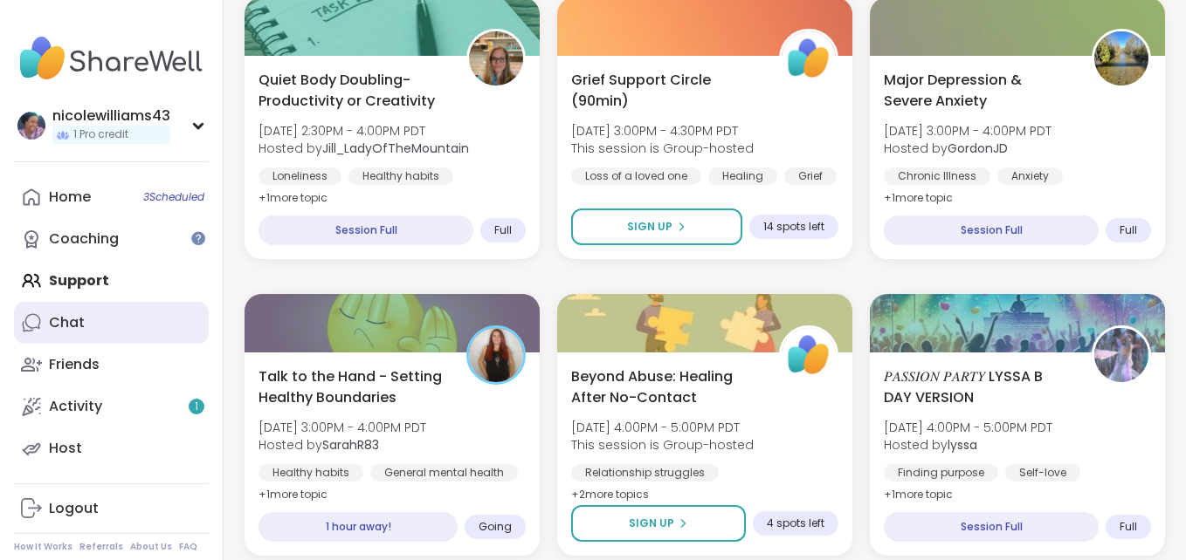
click at [56, 327] on div "Chat" at bounding box center [67, 322] width 36 height 19
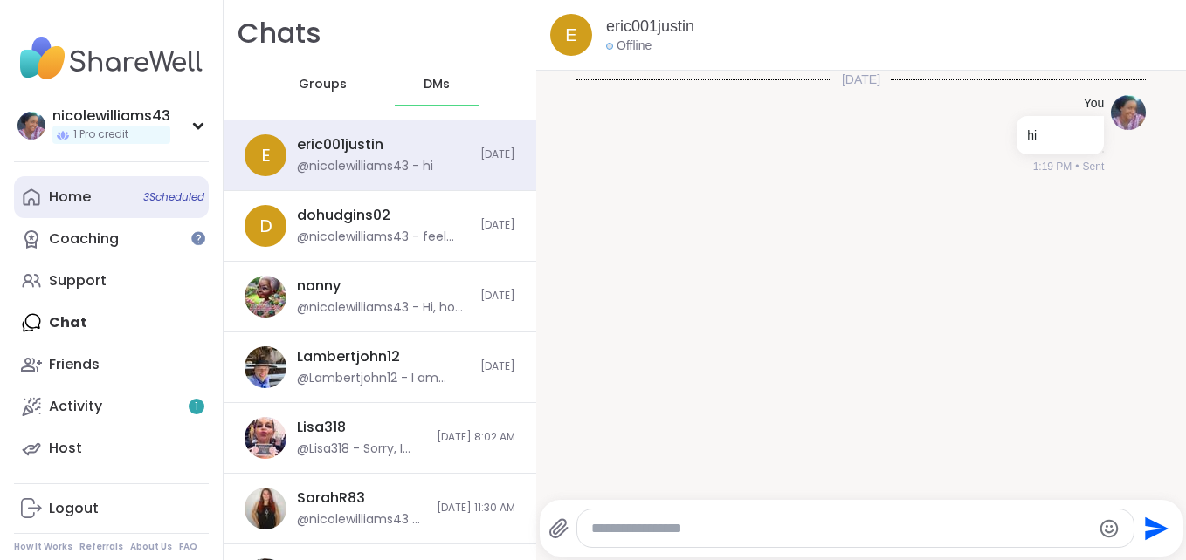
click at [47, 198] on link "Home 3 Scheduled" at bounding box center [111, 197] width 195 height 42
